Goal: Navigation & Orientation: Go to known website

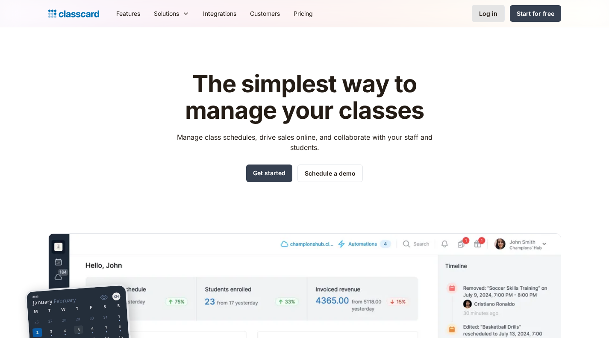
click at [492, 17] on div "Log in" at bounding box center [488, 13] width 18 height 9
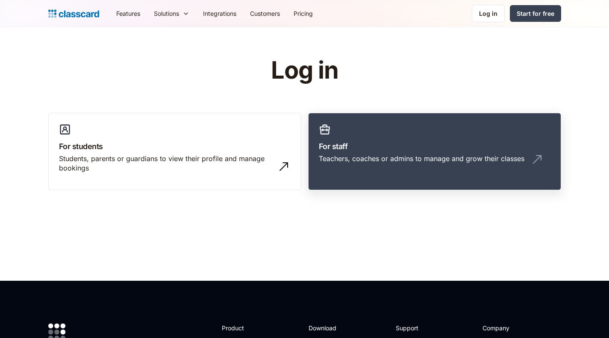
click at [398, 156] on div "Teachers, coaches or admins to manage and grow their classes" at bounding box center [422, 158] width 206 height 9
